Goal: Find specific page/section: Find specific page/section

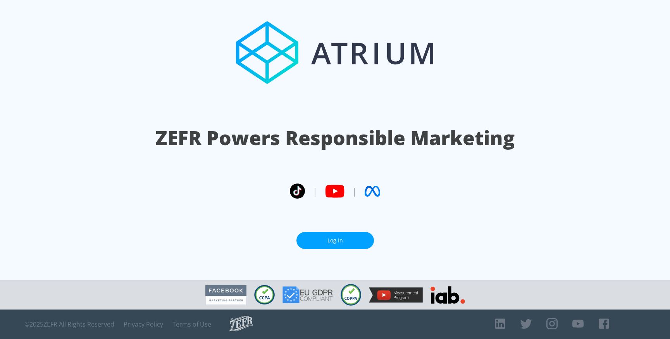
click at [320, 235] on link "Log In" at bounding box center [336, 240] width 78 height 17
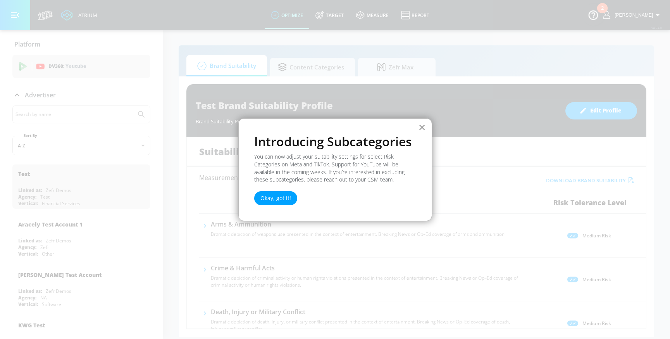
click at [419, 129] on button "×" at bounding box center [422, 127] width 7 height 12
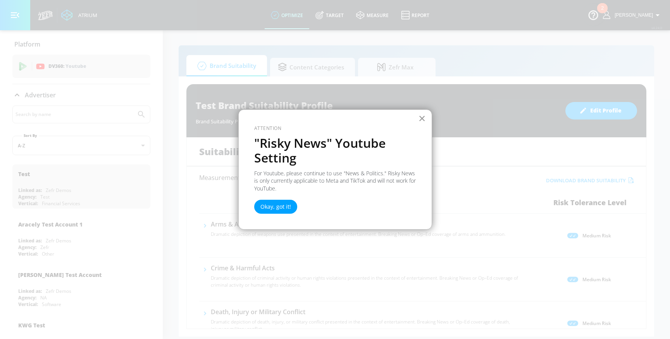
click at [426, 115] on button "×" at bounding box center [422, 118] width 7 height 12
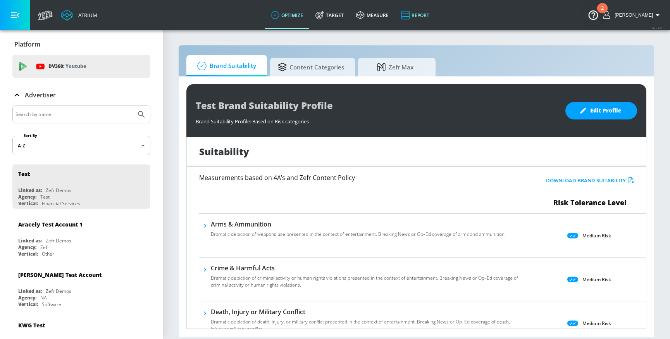
click at [419, 14] on link "Report" at bounding box center [415, 15] width 41 height 28
click at [423, 16] on link "Report" at bounding box center [415, 15] width 41 height 28
click at [423, 15] on link "Report" at bounding box center [415, 15] width 41 height 28
click at [599, 12] on img "Open Resource Center, 2 new notifications" at bounding box center [594, 15] width 22 height 22
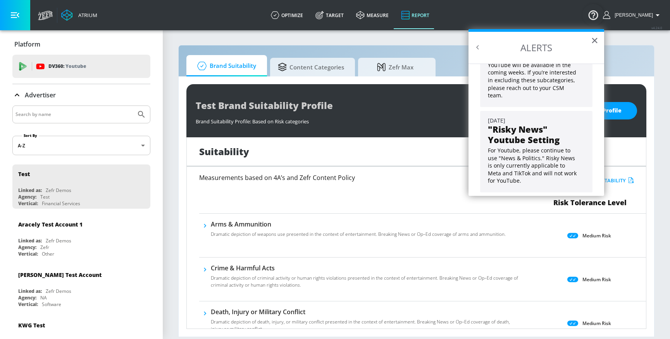
scroll to position [70, 0]
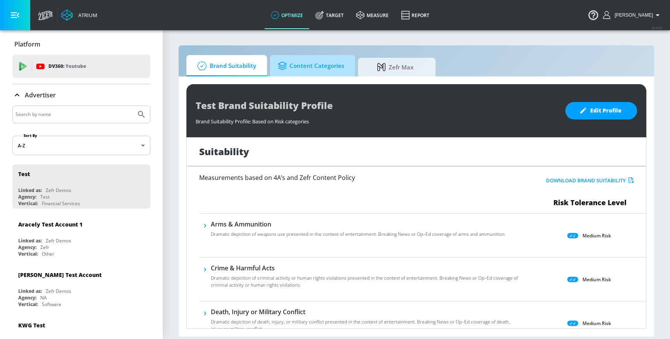
click at [318, 65] on span "Content Categories" at bounding box center [311, 66] width 66 height 19
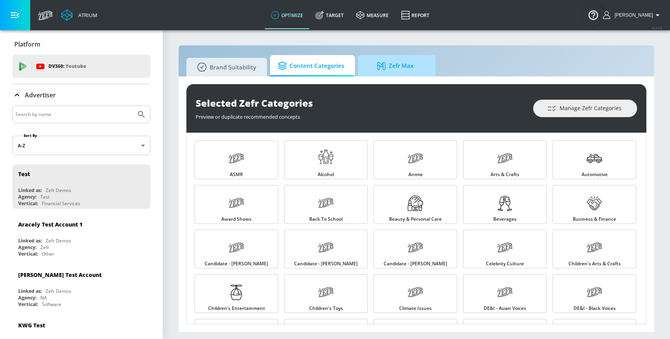
click at [382, 63] on icon at bounding box center [382, 66] width 8 height 8
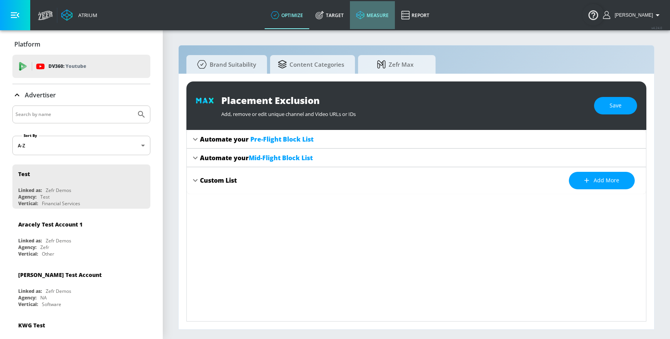
click at [384, 10] on link "measure" at bounding box center [372, 15] width 45 height 28
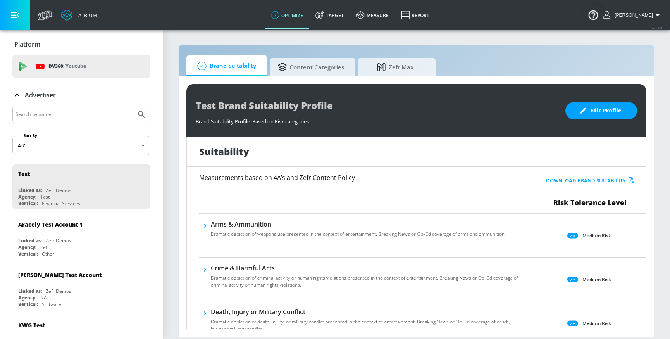
click at [590, 12] on img "Open Resource Center" at bounding box center [594, 15] width 22 height 22
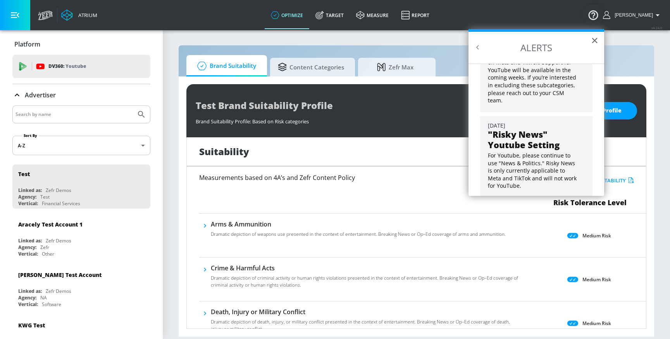
scroll to position [70, 0]
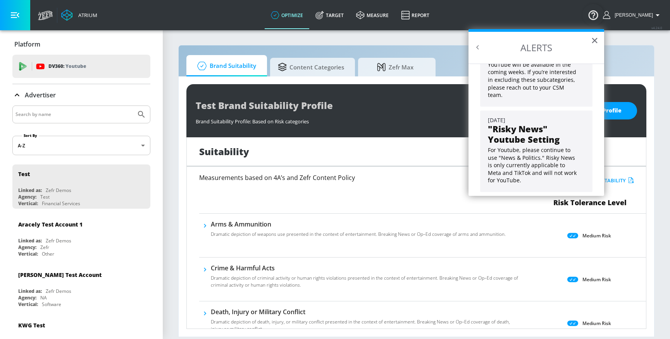
click at [591, 40] on button "×" at bounding box center [594, 40] width 7 height 12
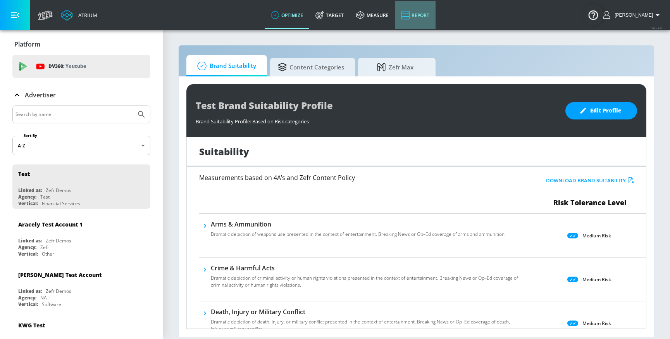
click at [421, 9] on link "Report" at bounding box center [415, 15] width 41 height 28
